Goal: Book appointment/travel/reservation

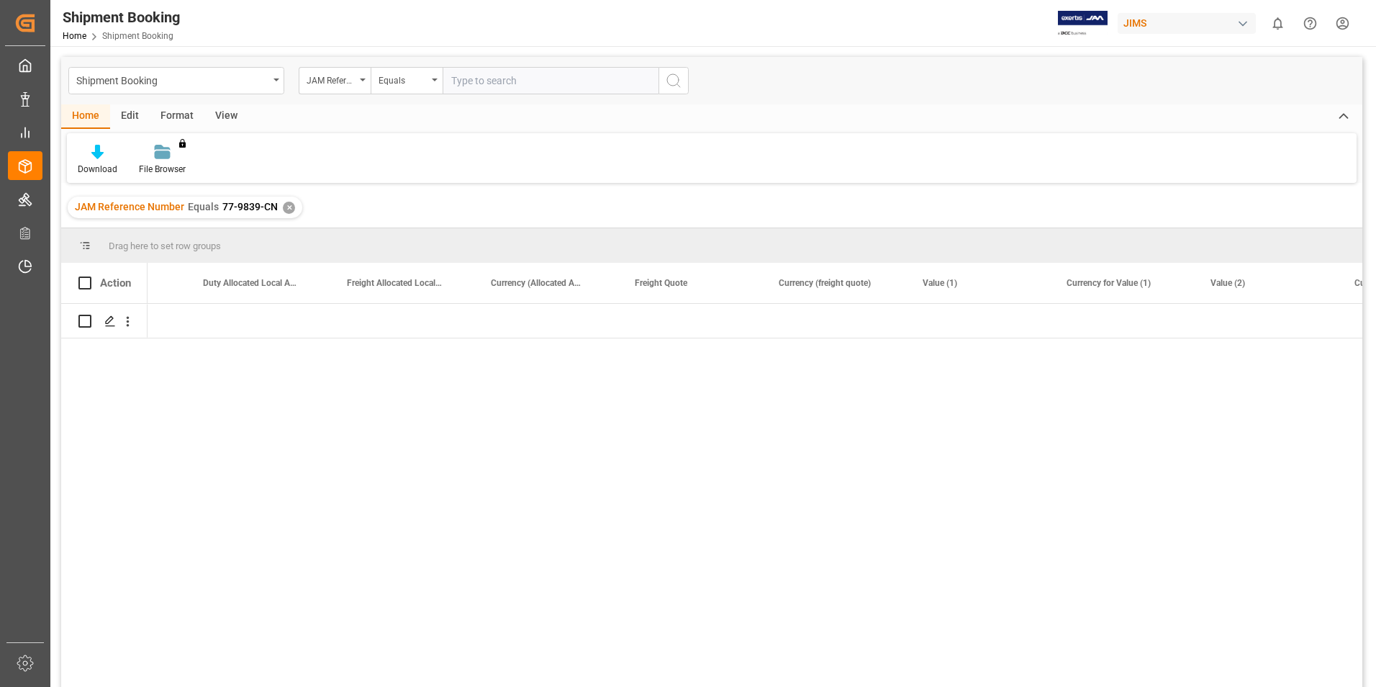
scroll to position [0, 2841]
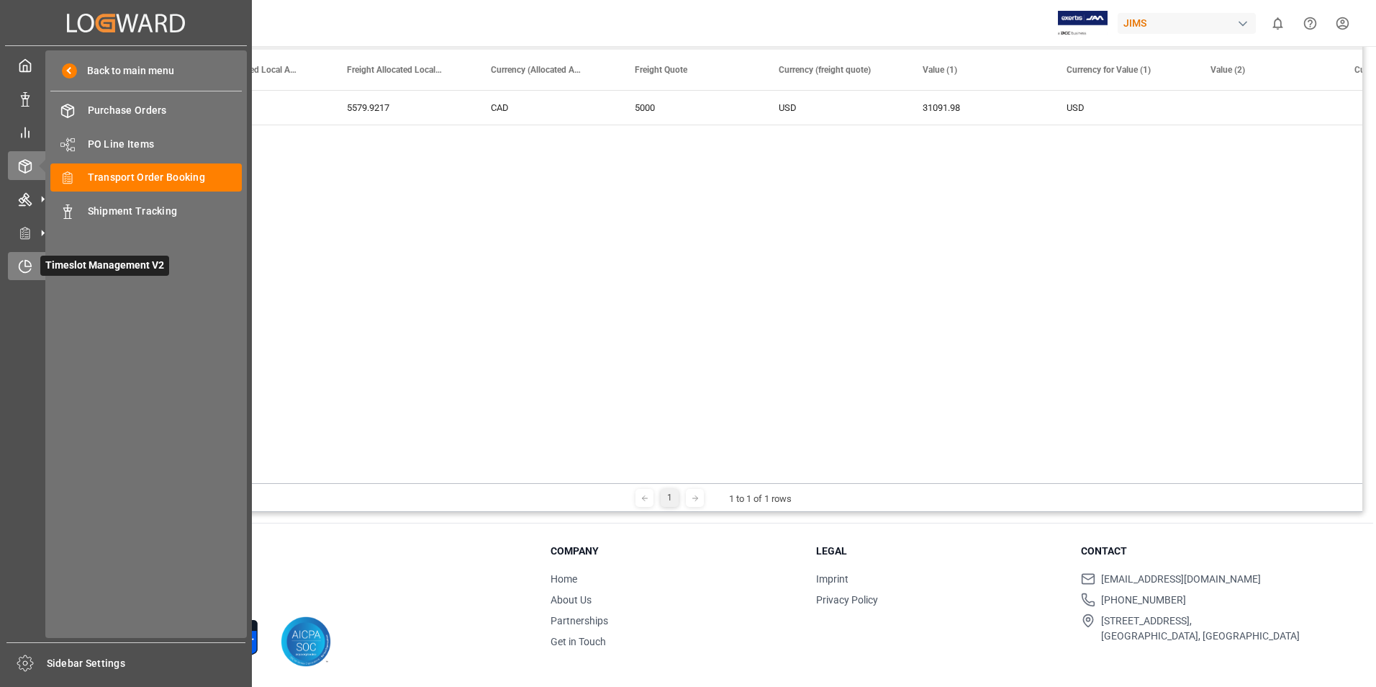
click at [86, 262] on span "Timeslot Management V2" at bounding box center [104, 266] width 129 height 20
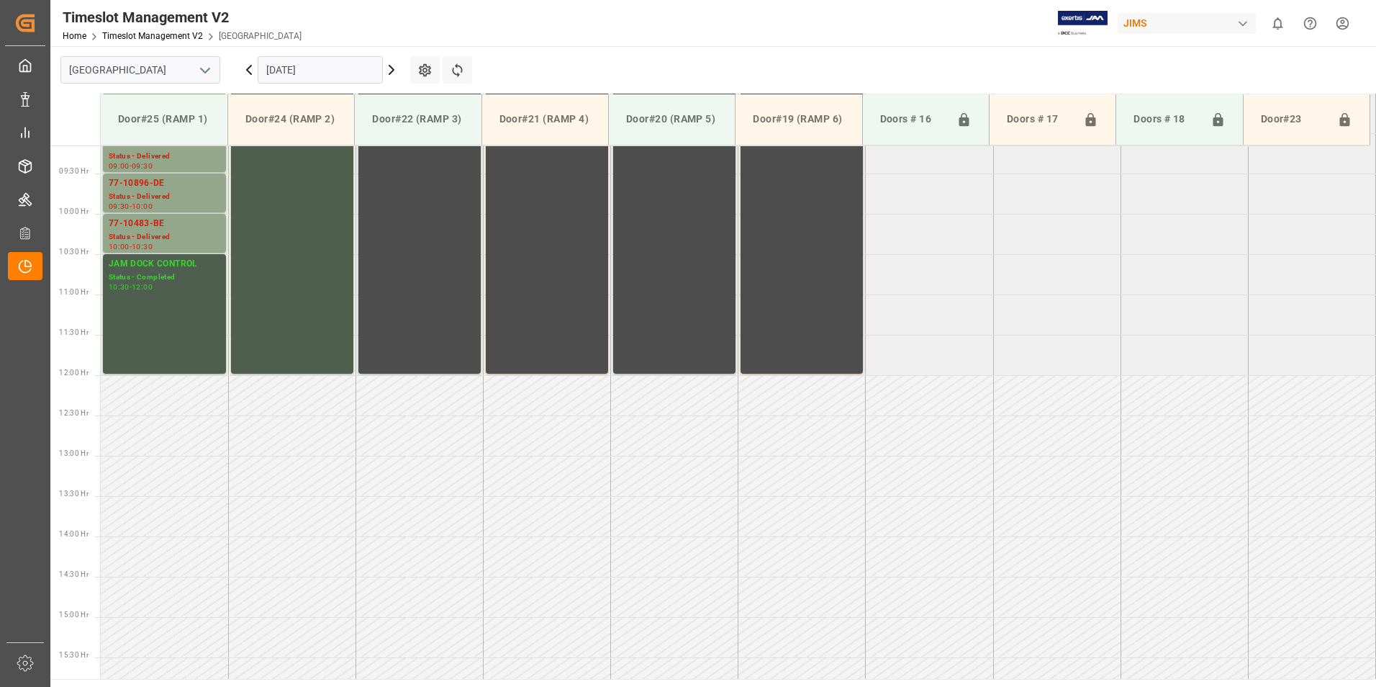
scroll to position [531, 0]
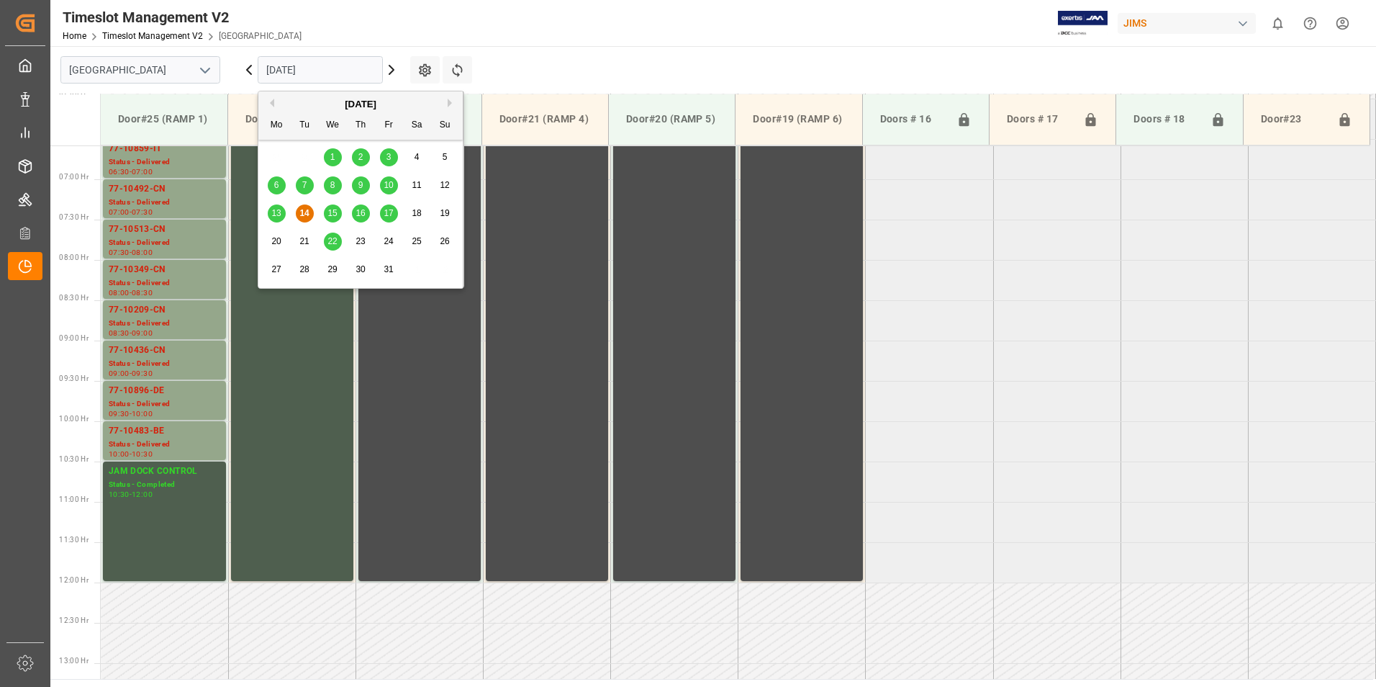
click at [304, 61] on input "[DATE]" at bounding box center [320, 69] width 125 height 27
click at [333, 213] on span "15" at bounding box center [332, 213] width 9 height 10
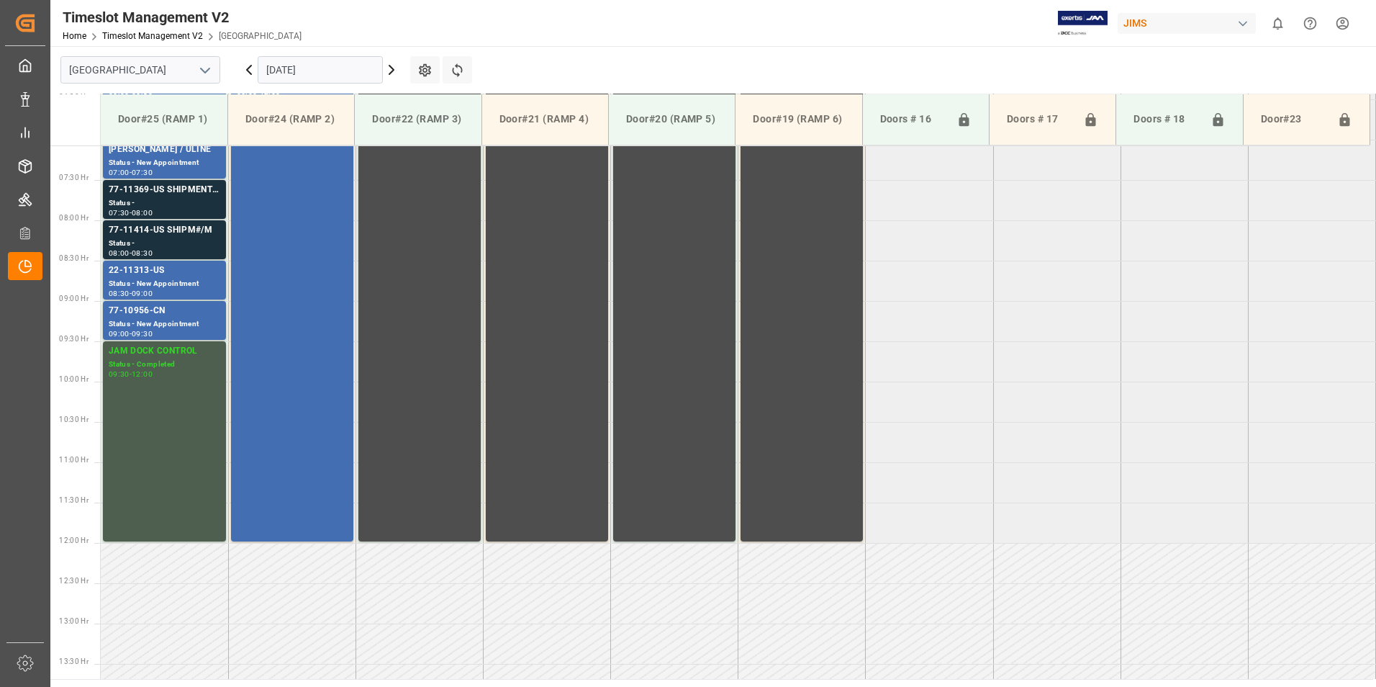
scroll to position [392, 0]
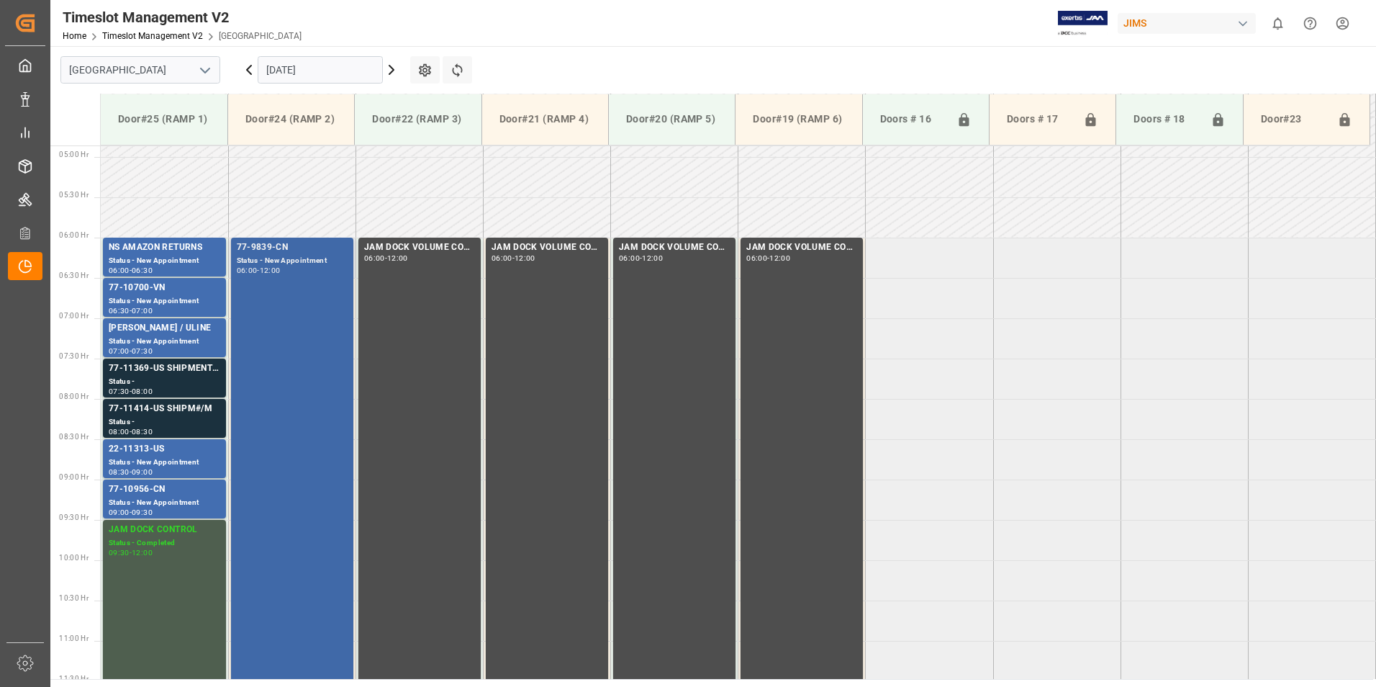
click at [278, 251] on div "77-9839-CN" at bounding box center [292, 247] width 111 height 14
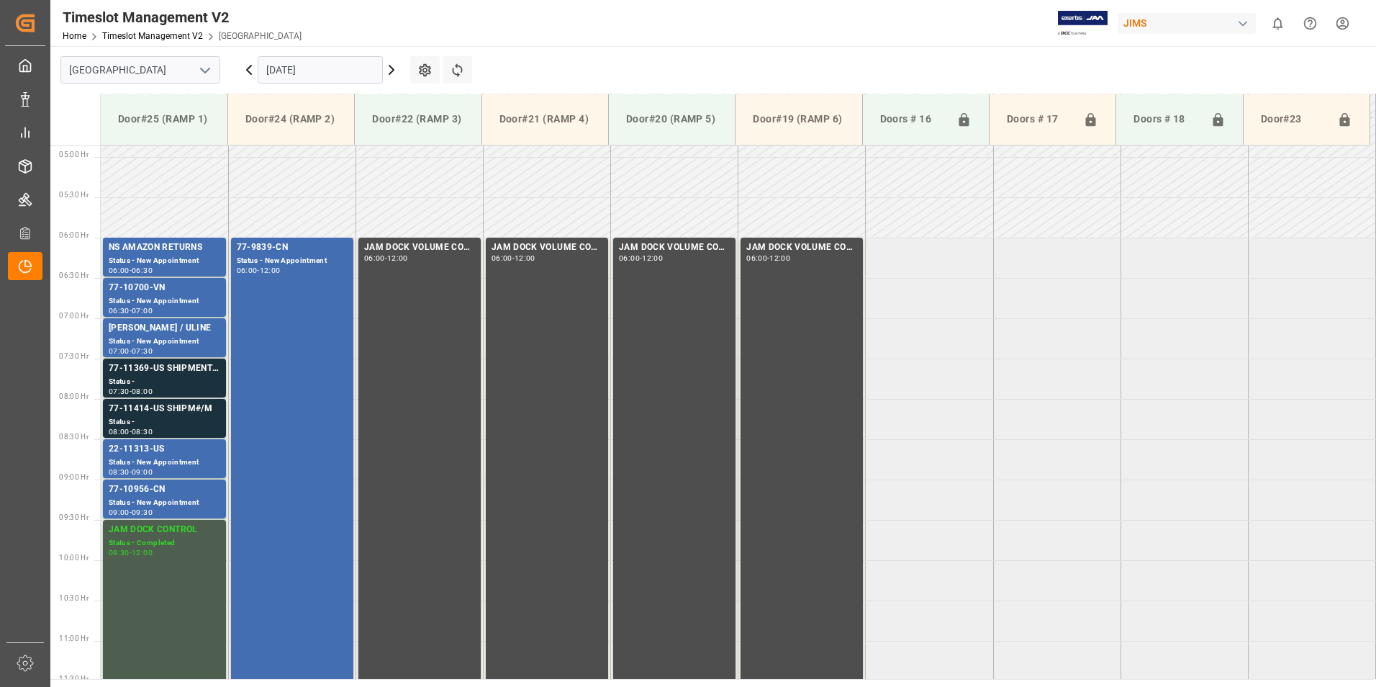
click at [144, 295] on div "Status - New Appointment" at bounding box center [165, 301] width 112 height 12
click at [140, 376] on div "Status -" at bounding box center [165, 382] width 112 height 12
click at [148, 410] on div "77-11414-US SHIPM#/M" at bounding box center [165, 409] width 112 height 14
click at [153, 448] on div "22-11313-US" at bounding box center [165, 449] width 112 height 14
click at [153, 491] on div "77-10956-CN" at bounding box center [165, 489] width 112 height 14
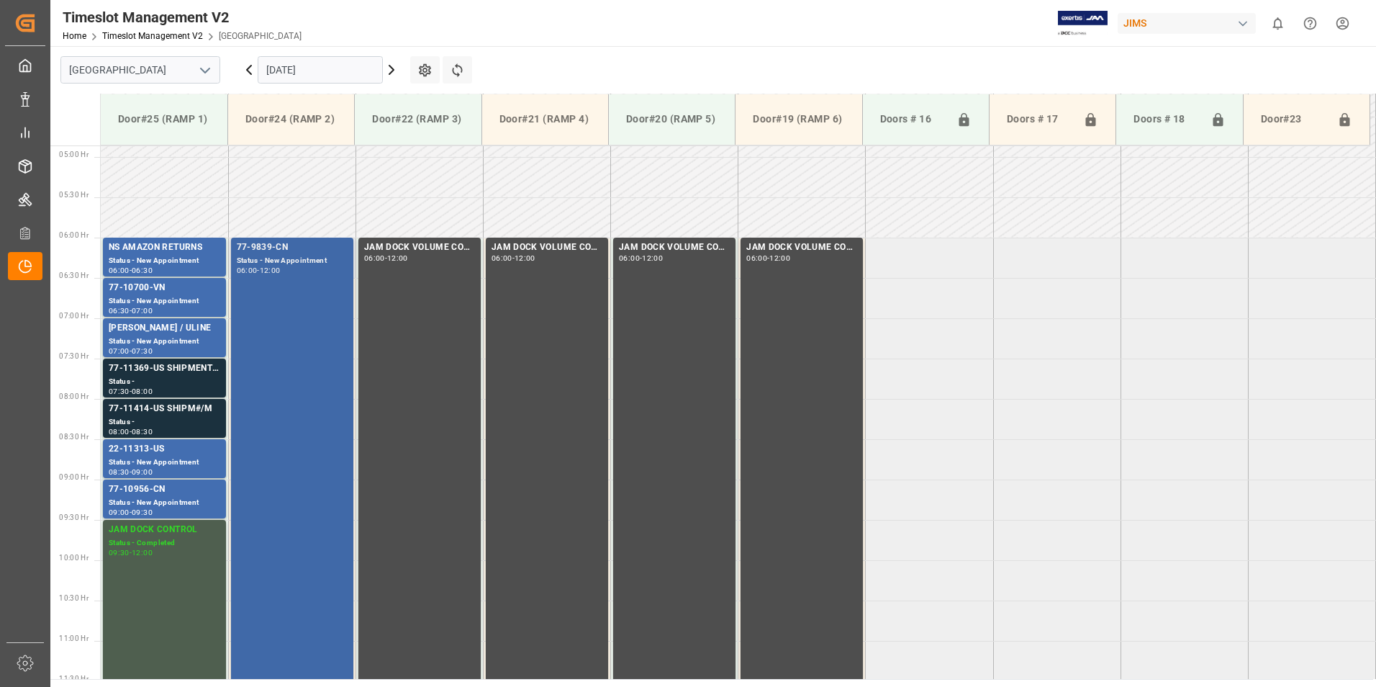
click at [274, 245] on div "77-9839-CN" at bounding box center [292, 247] width 111 height 14
